Goal: Information Seeking & Learning: Learn about a topic

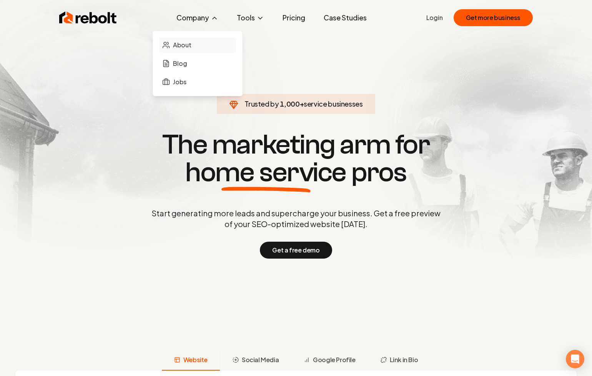
click at [183, 44] on span "About" at bounding box center [182, 44] width 18 height 9
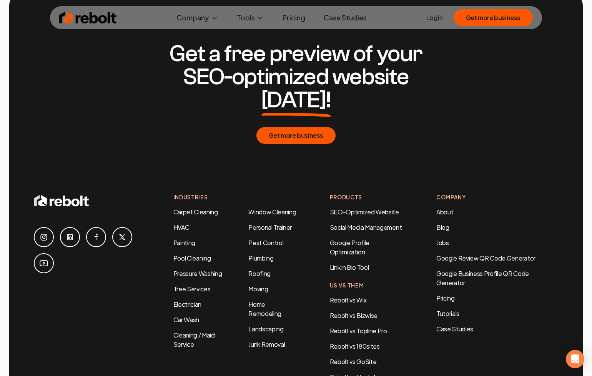
scroll to position [2463, 0]
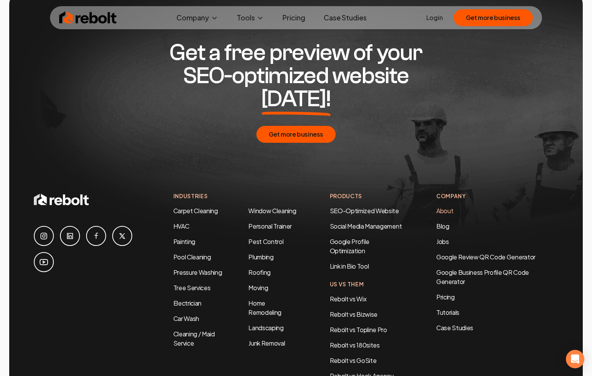
click at [446, 206] on link "About" at bounding box center [444, 210] width 17 height 8
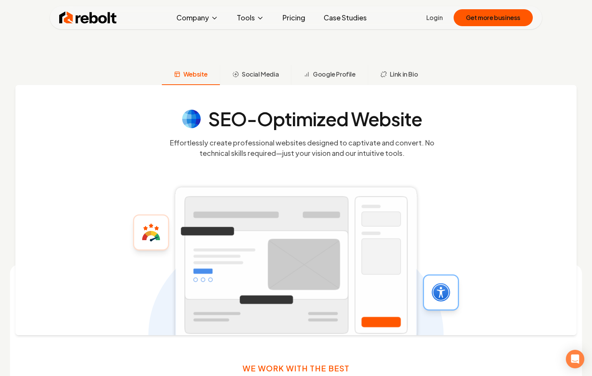
scroll to position [286, 0]
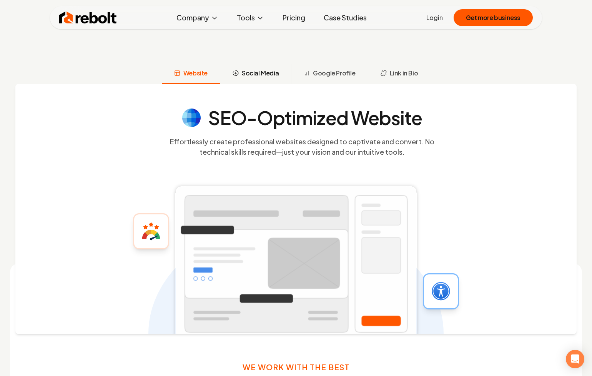
click at [249, 73] on span "Social Media" at bounding box center [260, 72] width 37 height 9
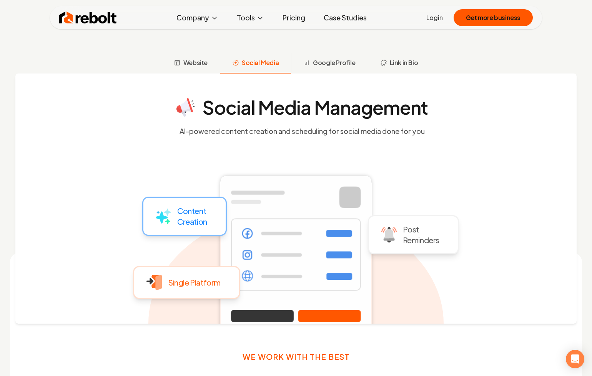
scroll to position [291, 0]
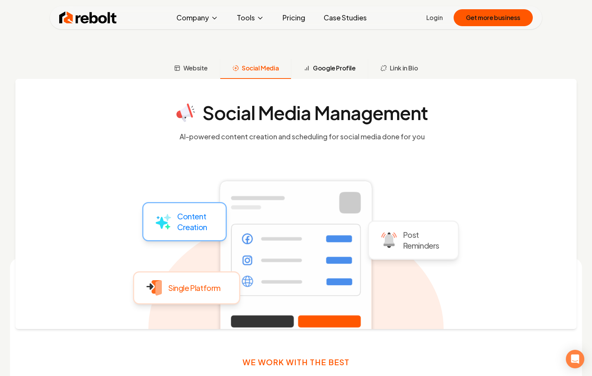
click at [320, 65] on span "Google Profile" at bounding box center [334, 67] width 42 height 9
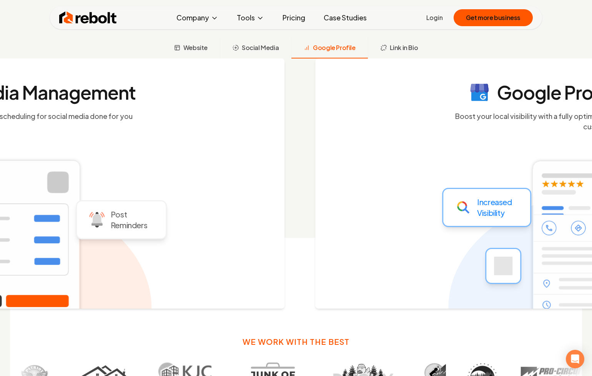
scroll to position [313, 0]
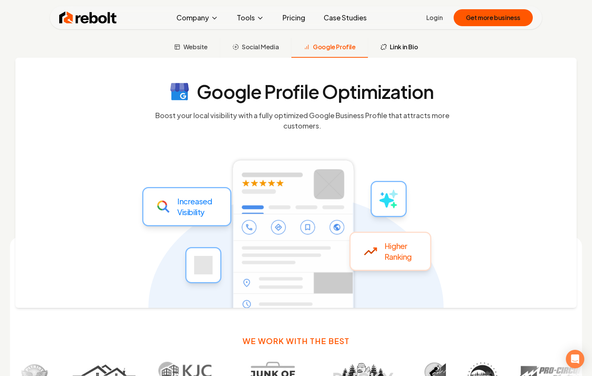
click at [399, 47] on span "Link in Bio" at bounding box center [404, 46] width 28 height 9
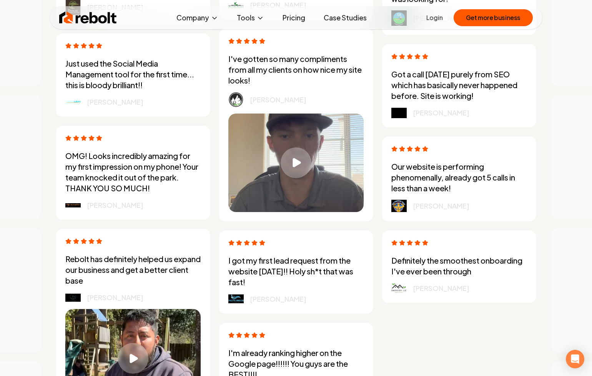
scroll to position [2247, 0]
click at [306, 162] on div "Play video" at bounding box center [296, 162] width 32 height 32
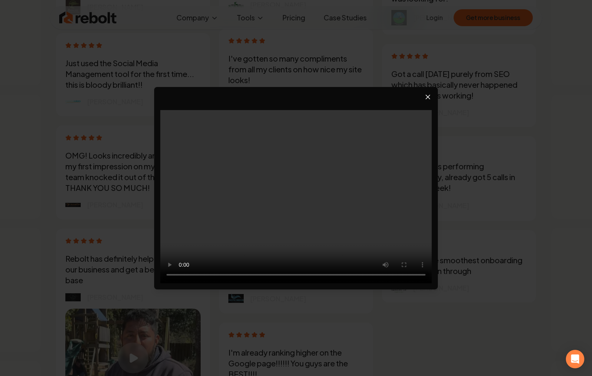
click at [426, 95] on icon "Close video player" at bounding box center [428, 97] width 8 height 8
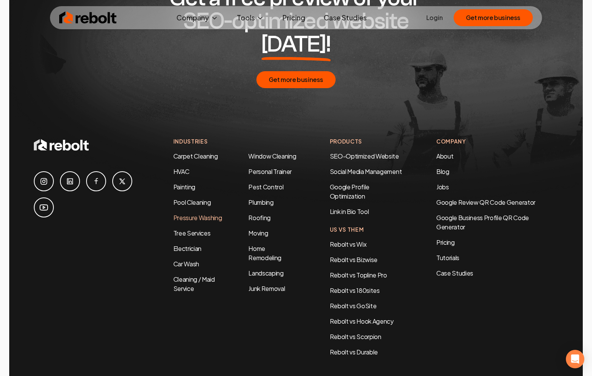
scroll to position [3729, 0]
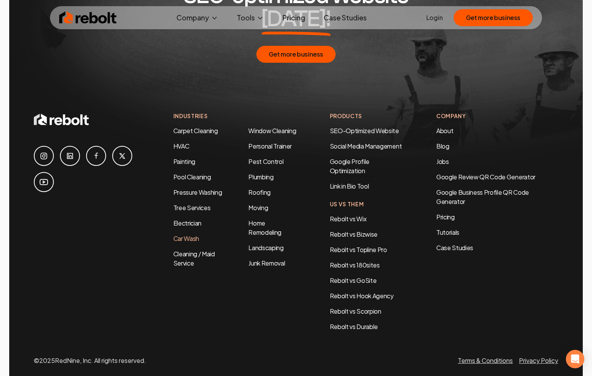
click at [188, 234] on link "Car Wash" at bounding box center [186, 238] width 26 height 8
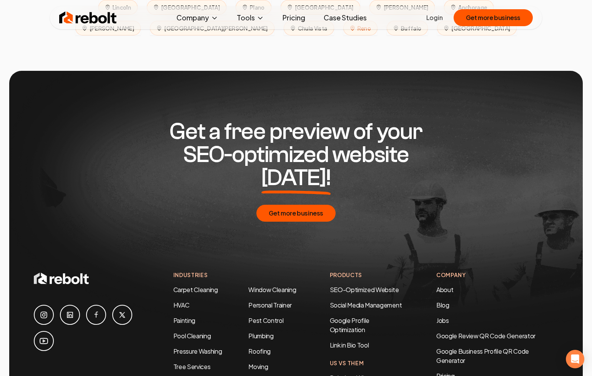
scroll to position [3750, 0]
